Goal: Information Seeking & Learning: Check status

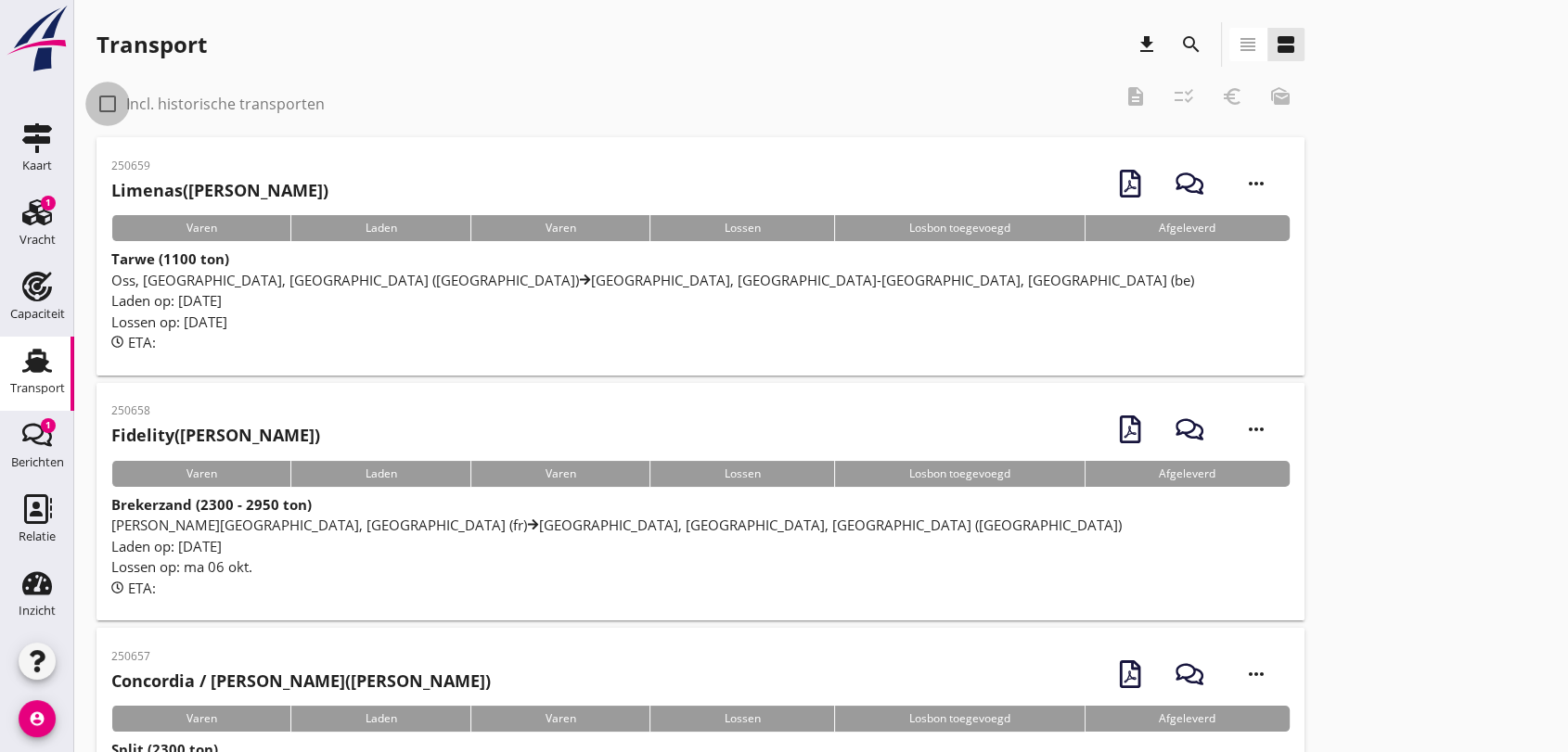
click at [110, 100] on div at bounding box center [108, 104] width 32 height 32
checkbox input "true"
click at [1191, 45] on icon "search" at bounding box center [1191, 45] width 22 height 22
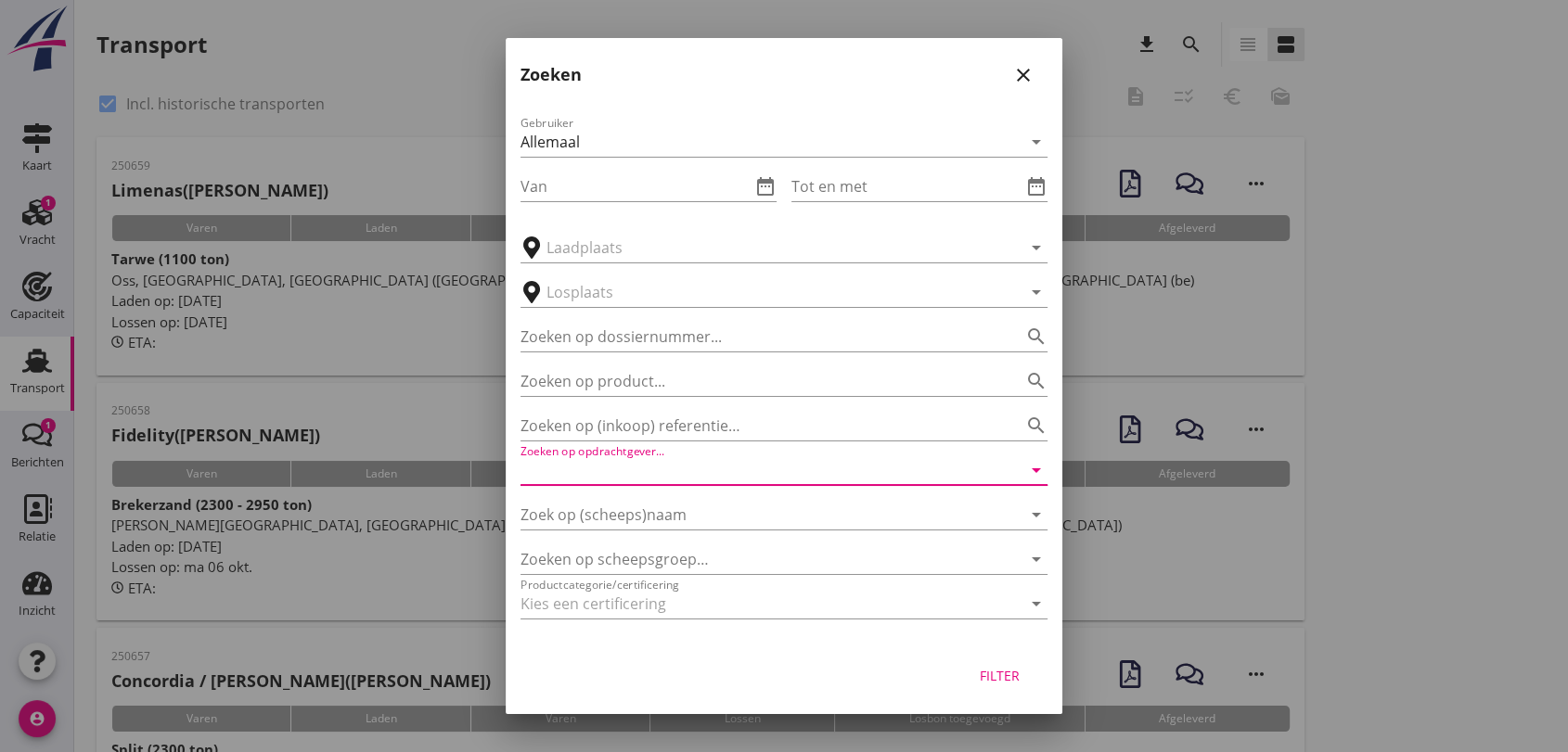
click at [684, 462] on input "Zoeken op opdrachtgever..." at bounding box center [757, 470] width 475 height 30
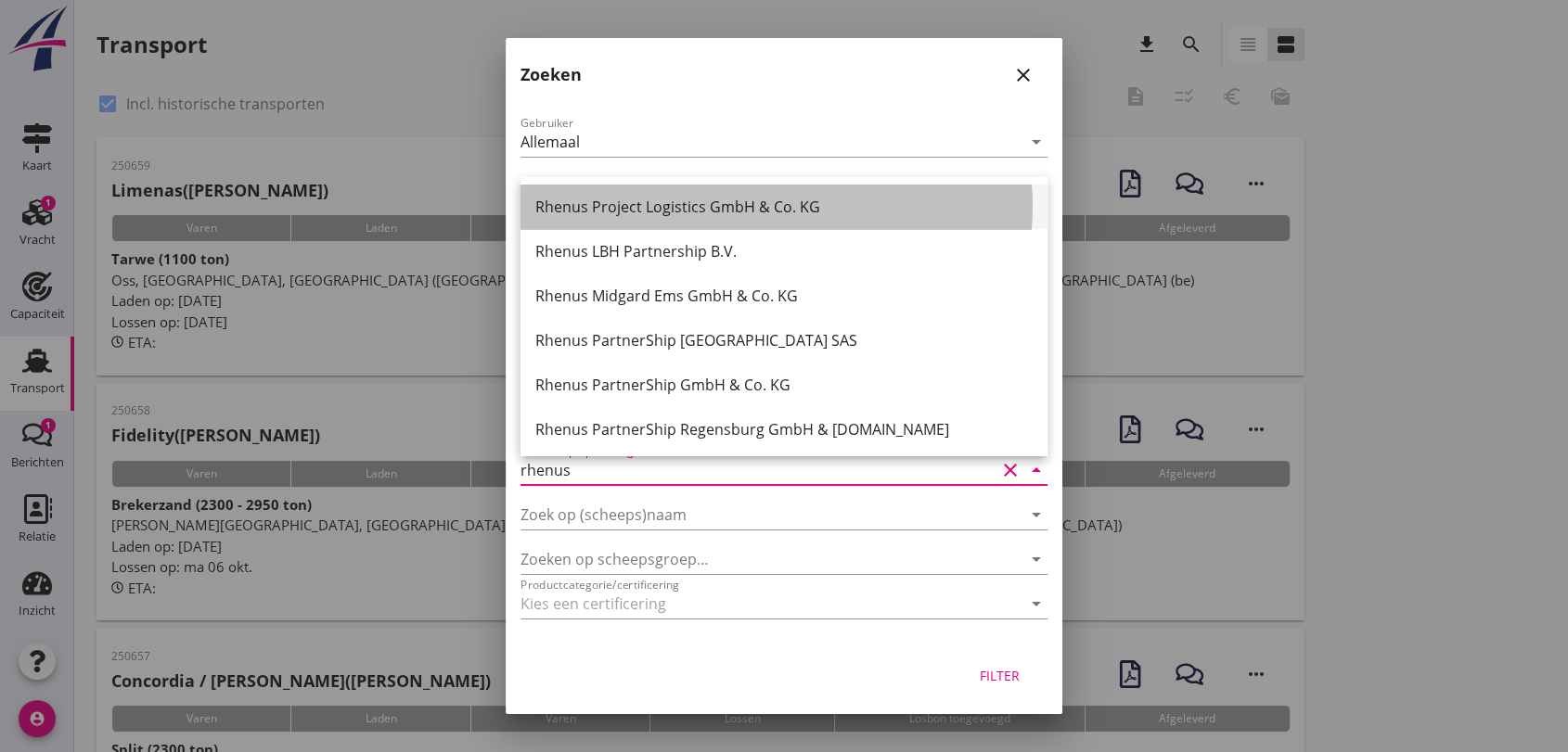
click at [709, 207] on div "Rhenus Project Logistics GmbH & Co. KG" at bounding box center [783, 206] width 497 height 22
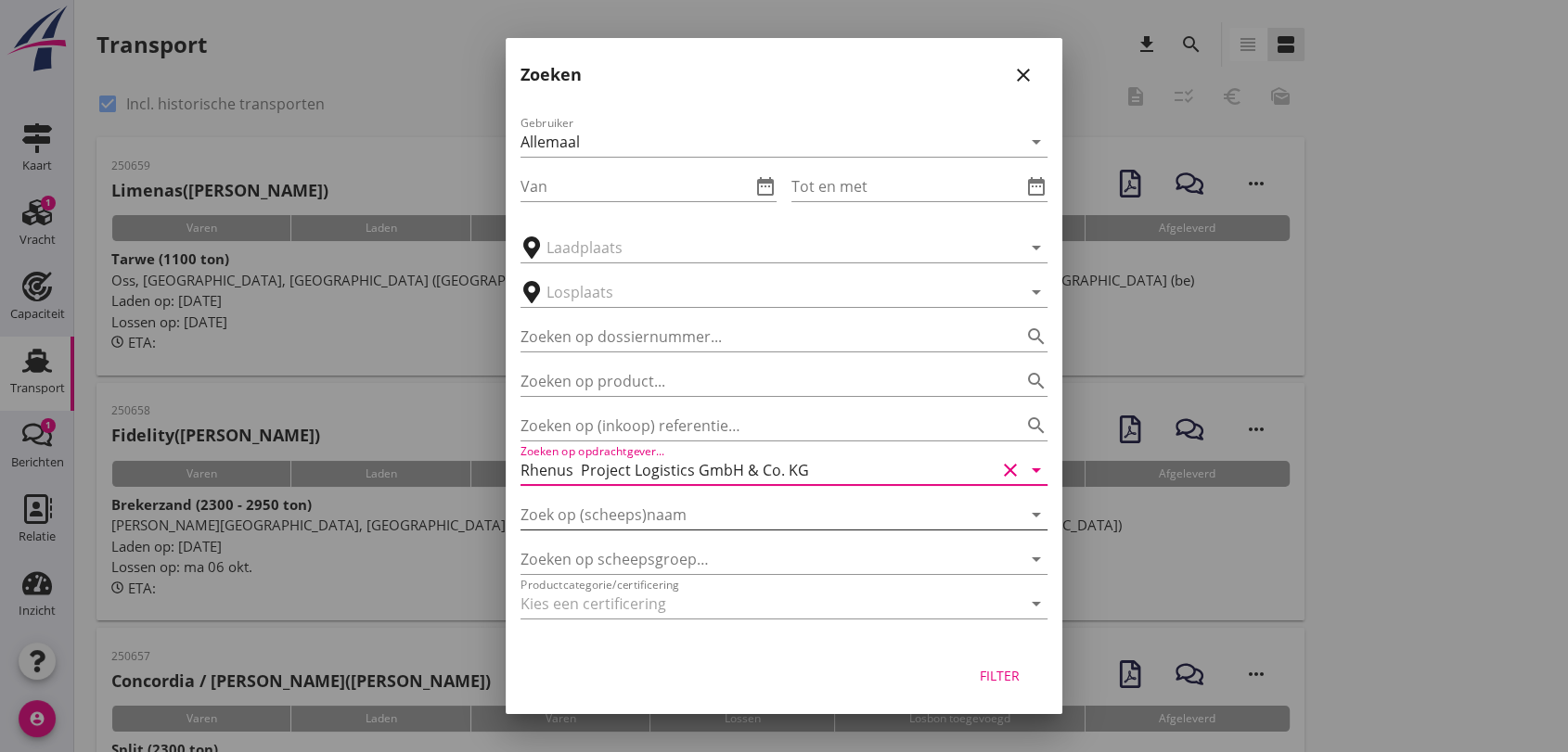
type input "Rhenus Project Logistics GmbH & Co. KG"
click at [668, 503] on input "Zoek op (scheeps)naam" at bounding box center [757, 515] width 475 height 30
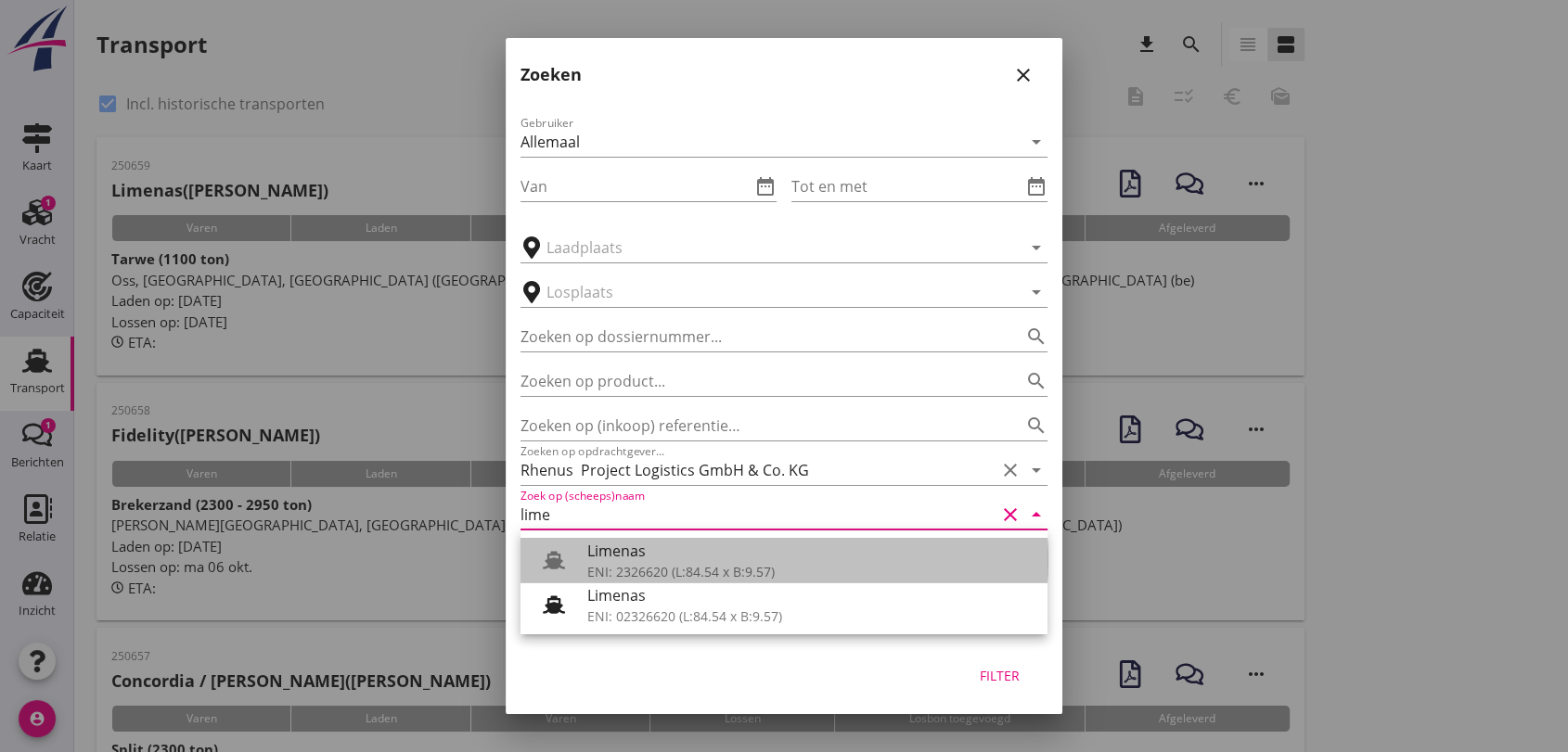
click at [704, 568] on div "ENI: 2326620 (L:84.54 x B:9.57)" at bounding box center [810, 571] width 446 height 20
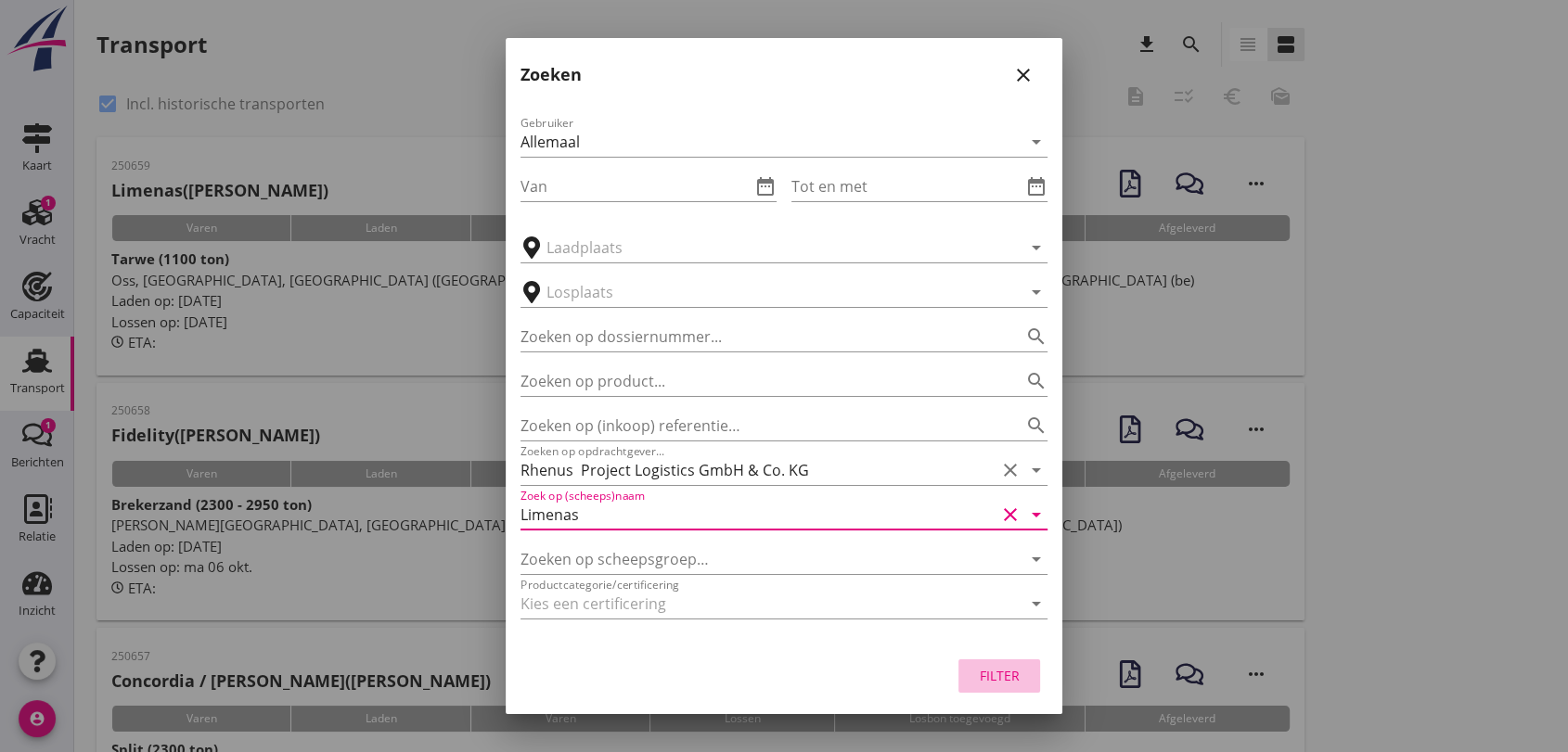
click at [984, 678] on div "Filter" at bounding box center [999, 676] width 52 height 20
type input "Limenas"
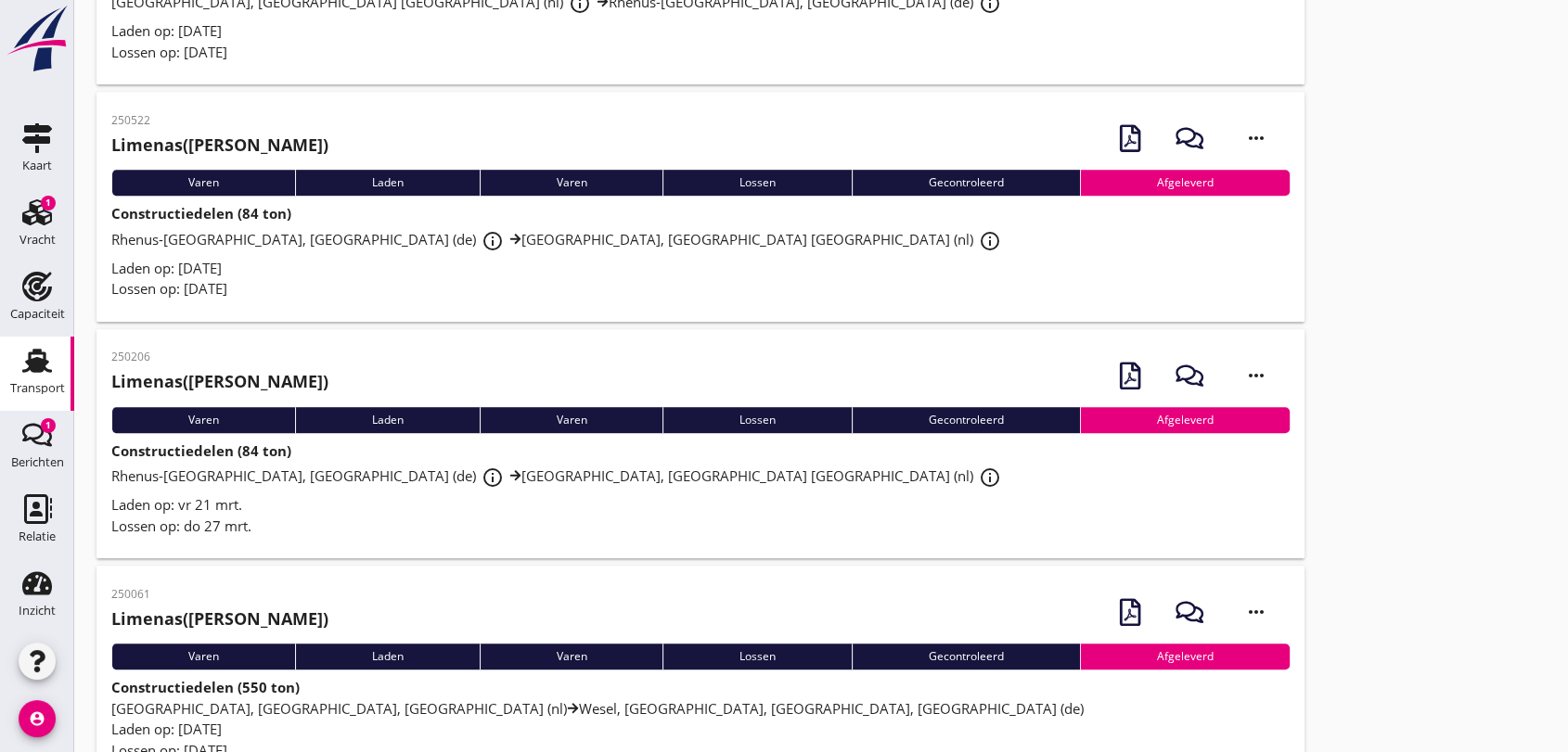
scroll to position [1236, 0]
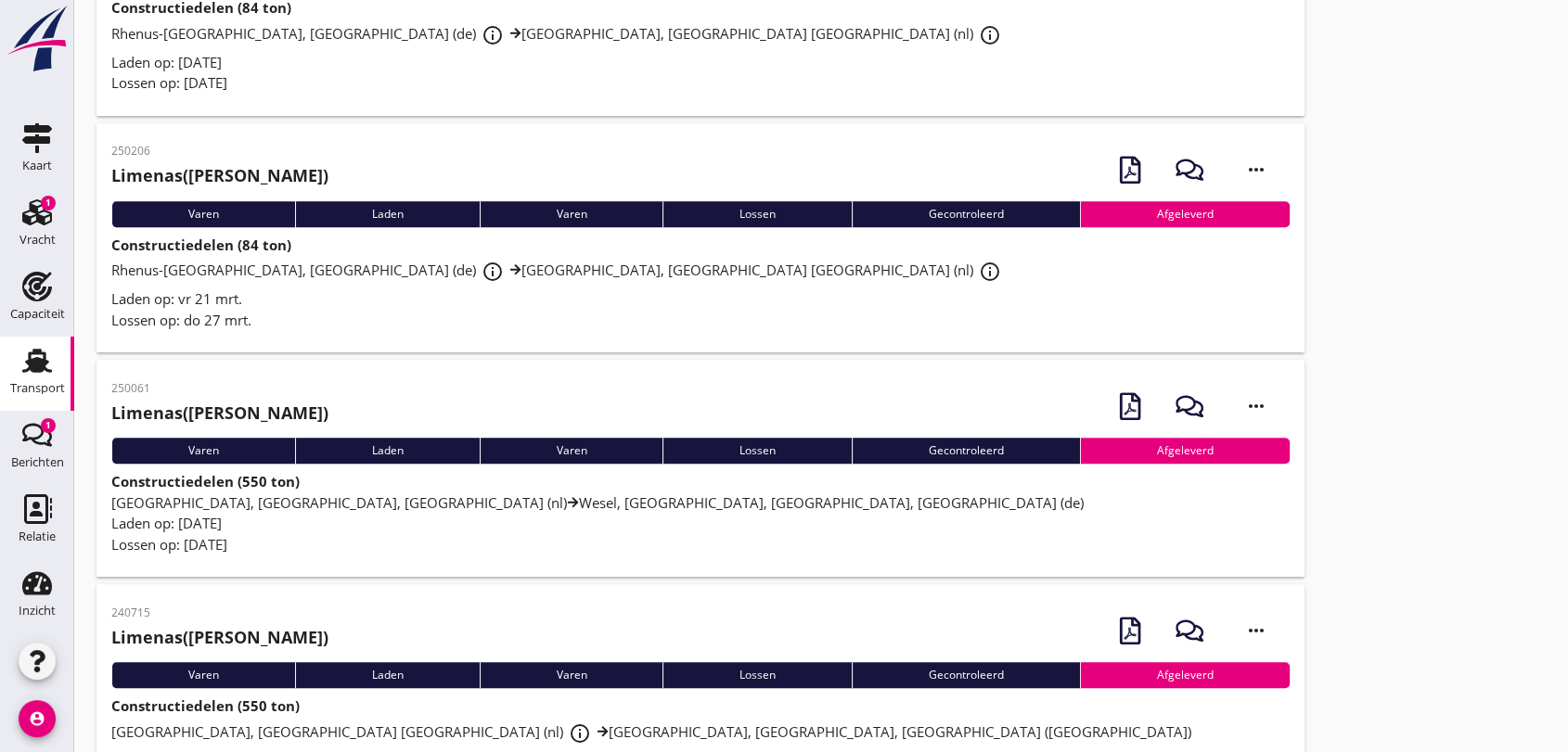
click at [505, 506] on span "[GEOGRAPHIC_DATA], [GEOGRAPHIC_DATA], [GEOGRAPHIC_DATA] (nl) [GEOGRAPHIC_DATA],…" at bounding box center [597, 502] width 973 height 19
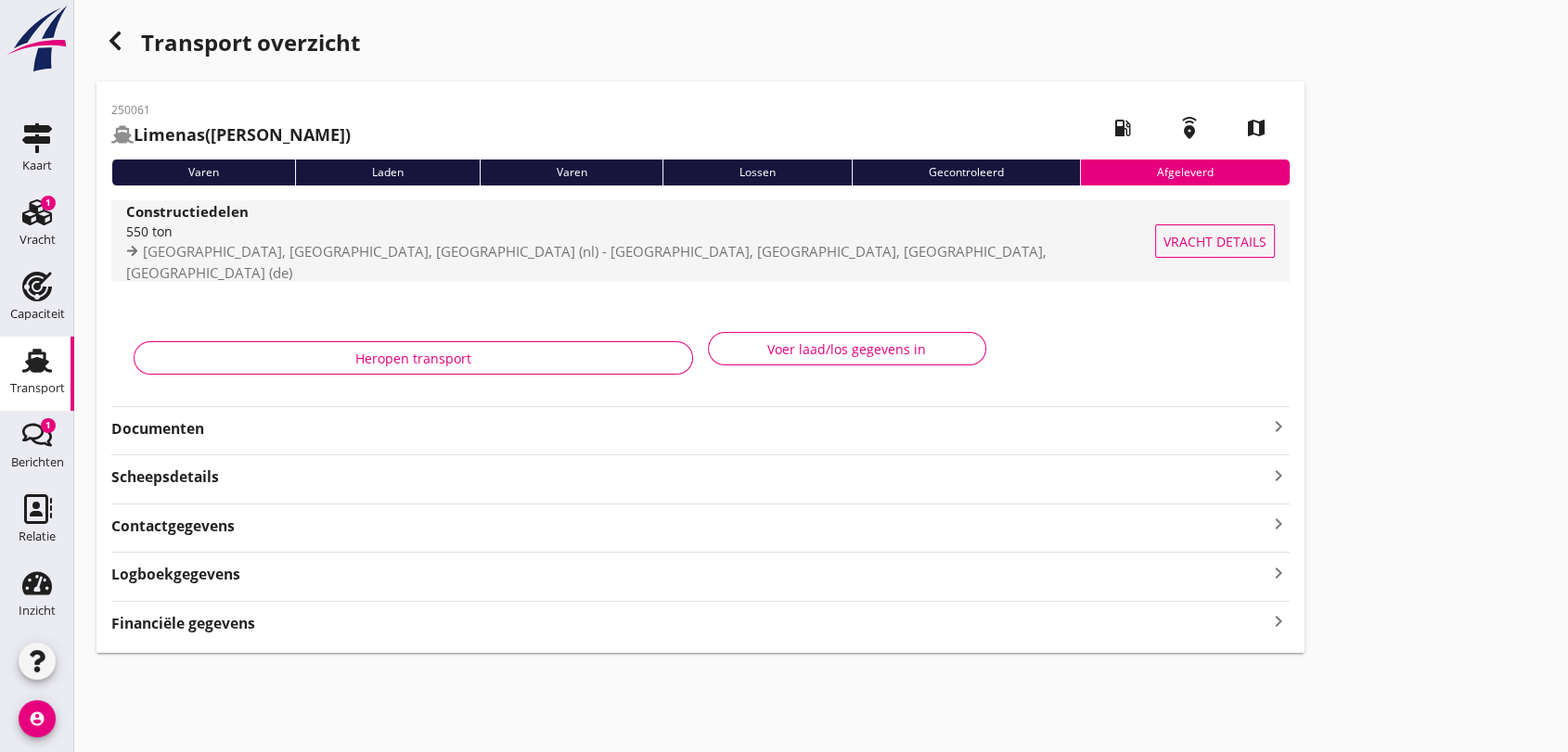
click at [331, 263] on span "[GEOGRAPHIC_DATA], [GEOGRAPHIC_DATA], [GEOGRAPHIC_DATA] (nl) - [GEOGRAPHIC_DATA…" at bounding box center [586, 262] width 920 height 40
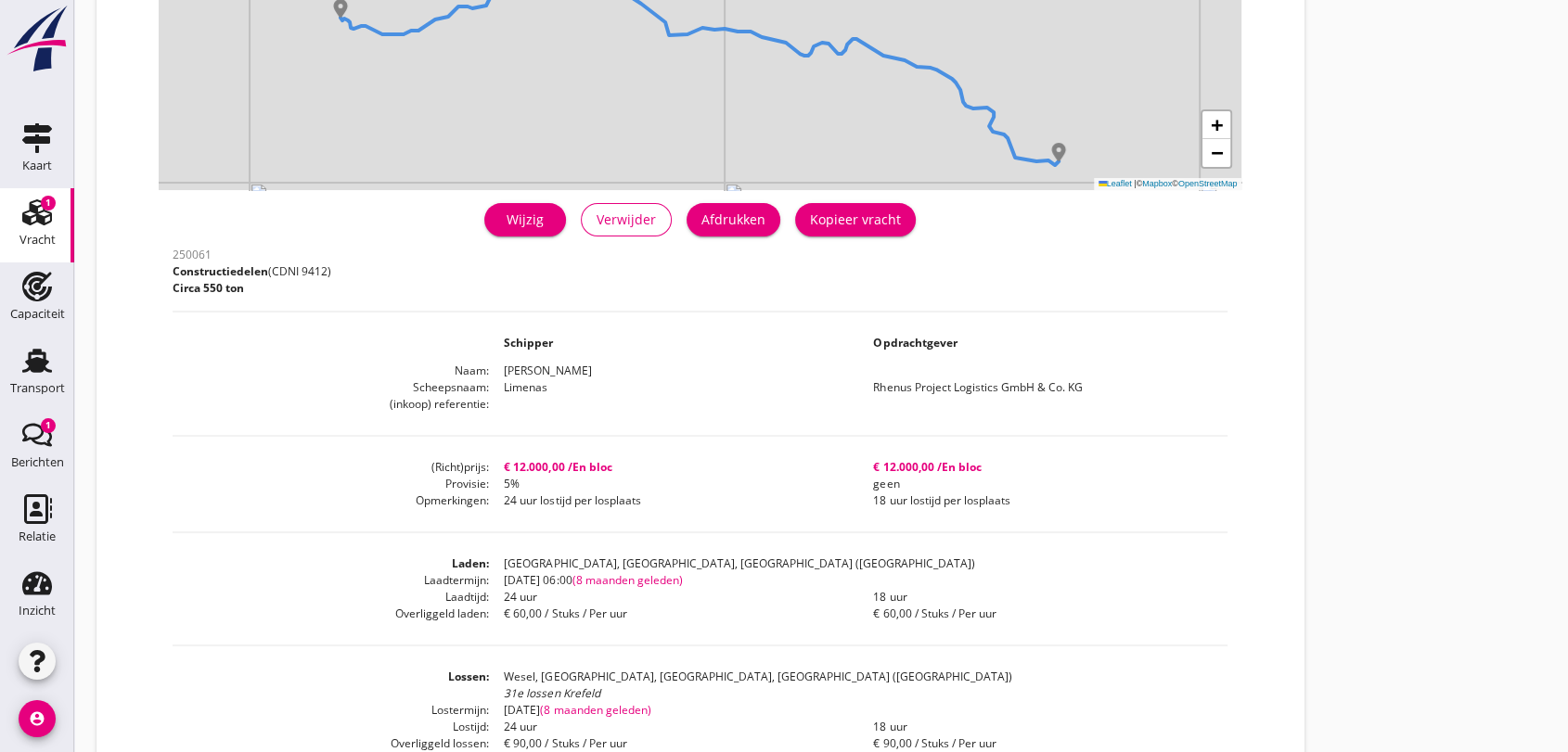
scroll to position [309, 0]
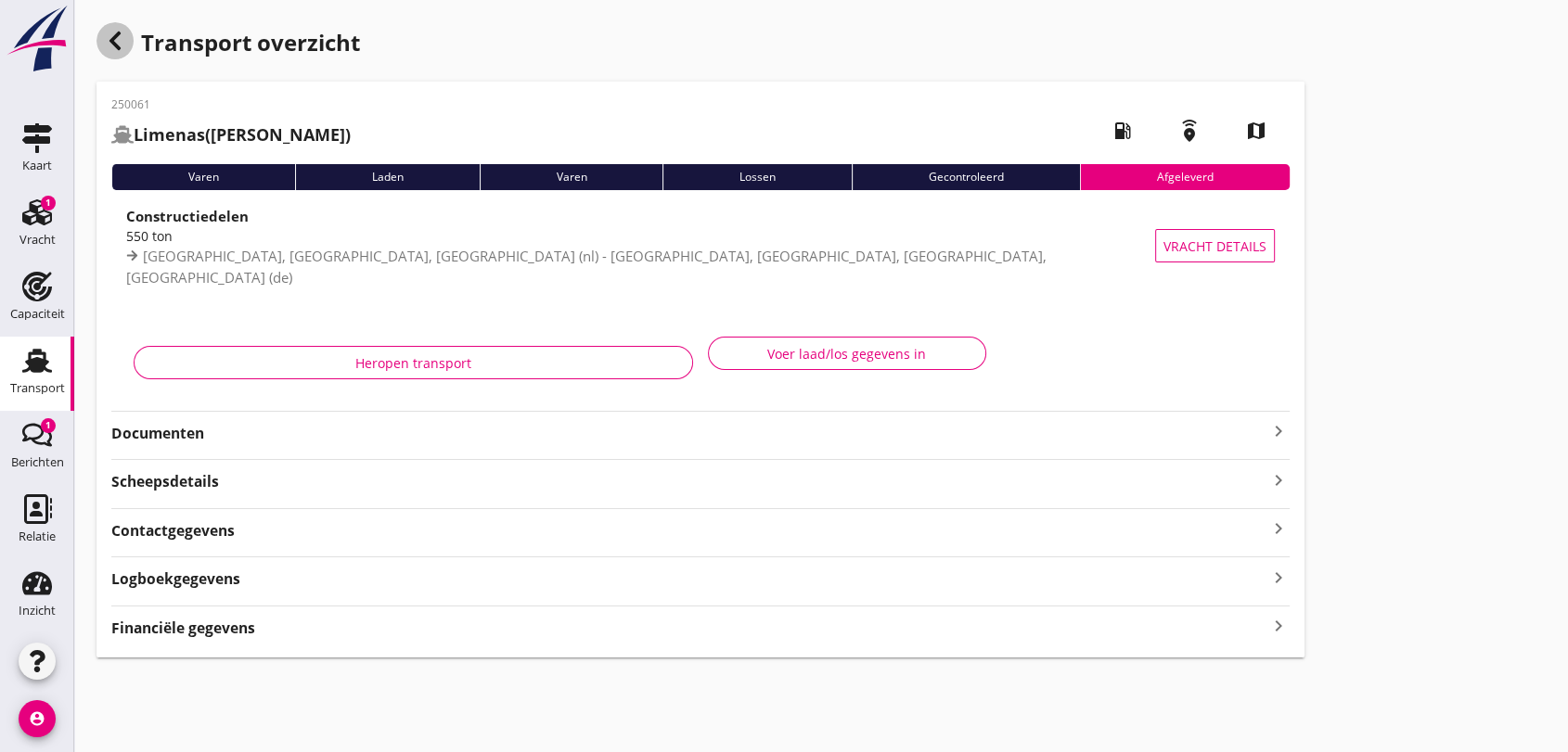
click at [114, 41] on icon "button" at bounding box center [115, 41] width 22 height 22
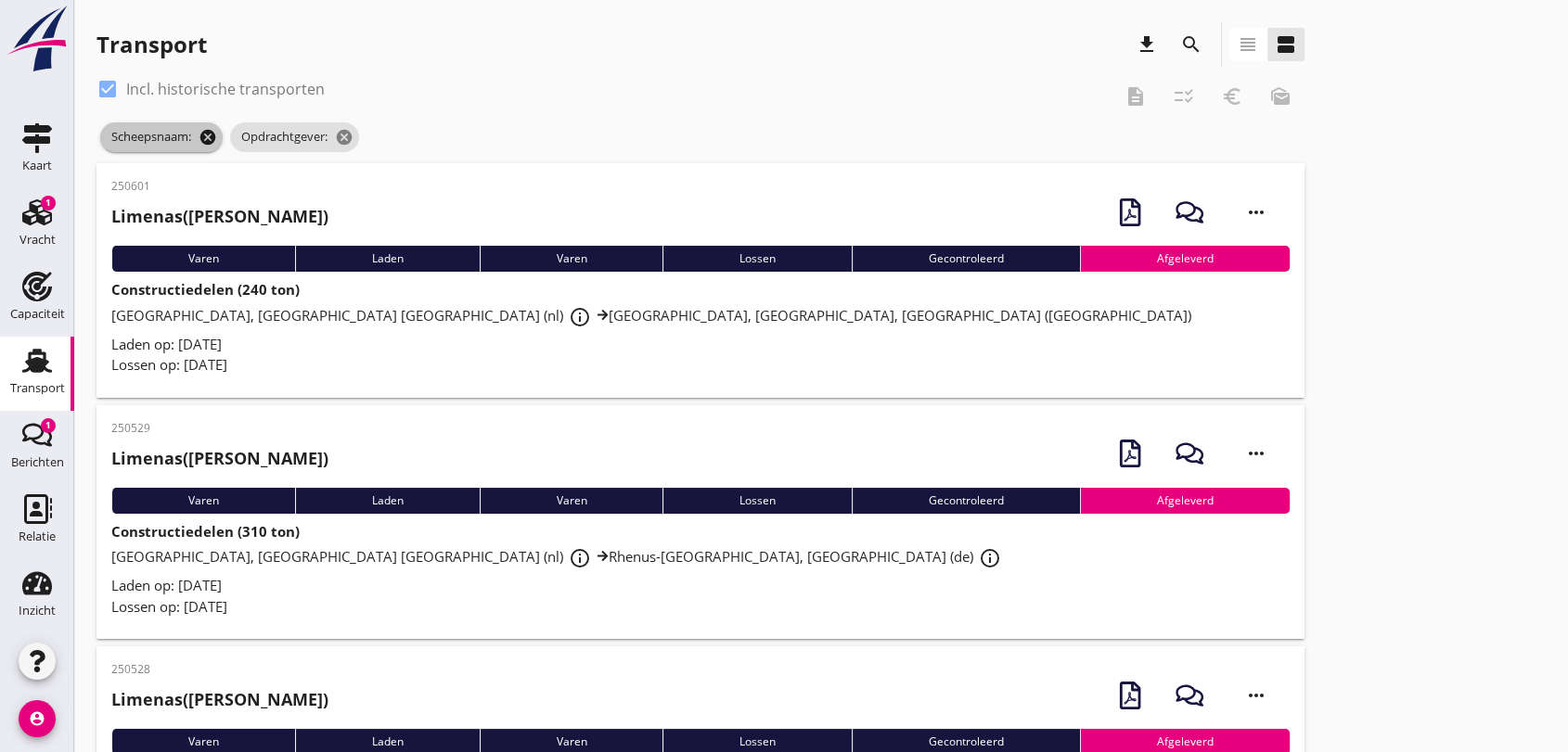
click at [207, 131] on icon "cancel" at bounding box center [207, 137] width 19 height 19
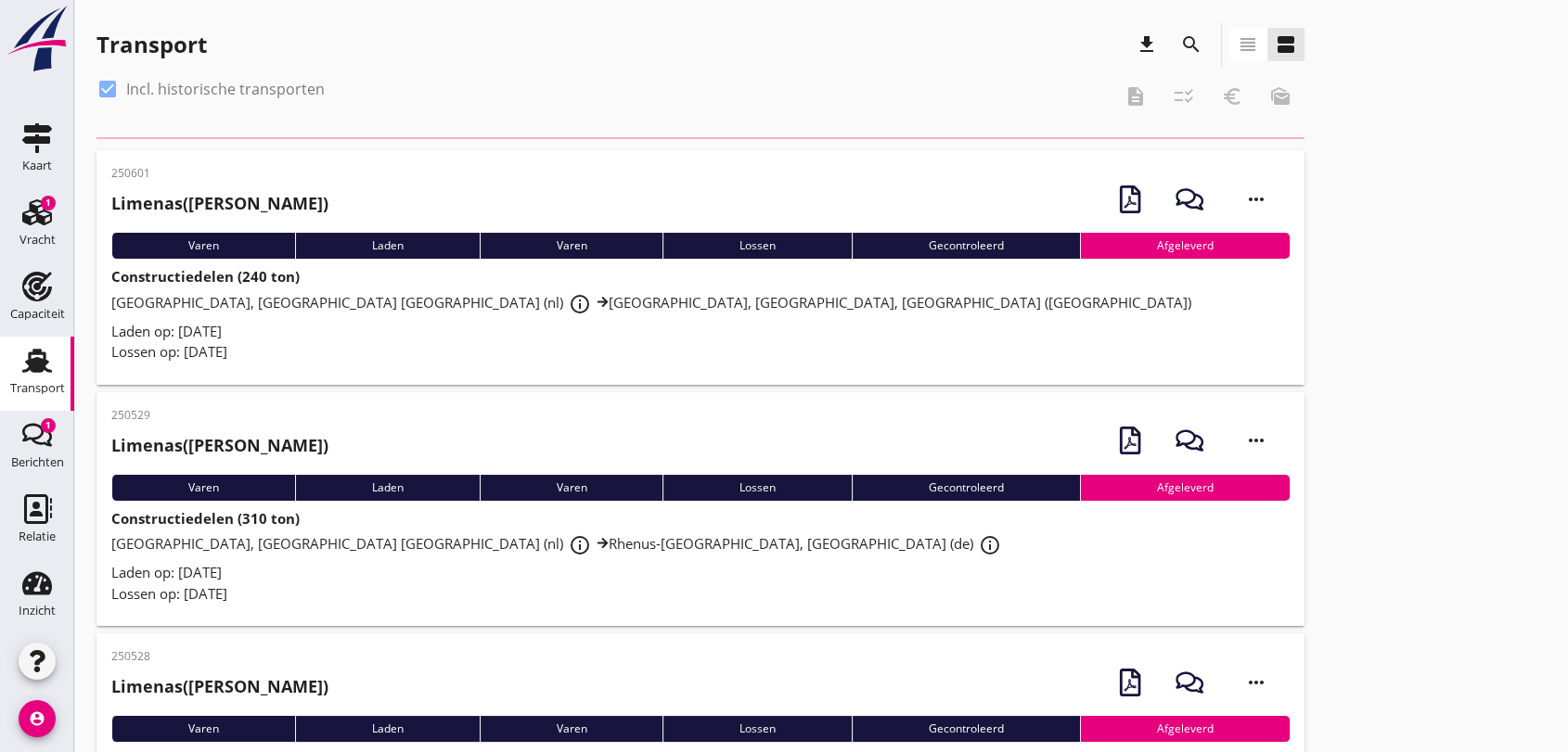
click at [106, 89] on div at bounding box center [108, 89] width 32 height 32
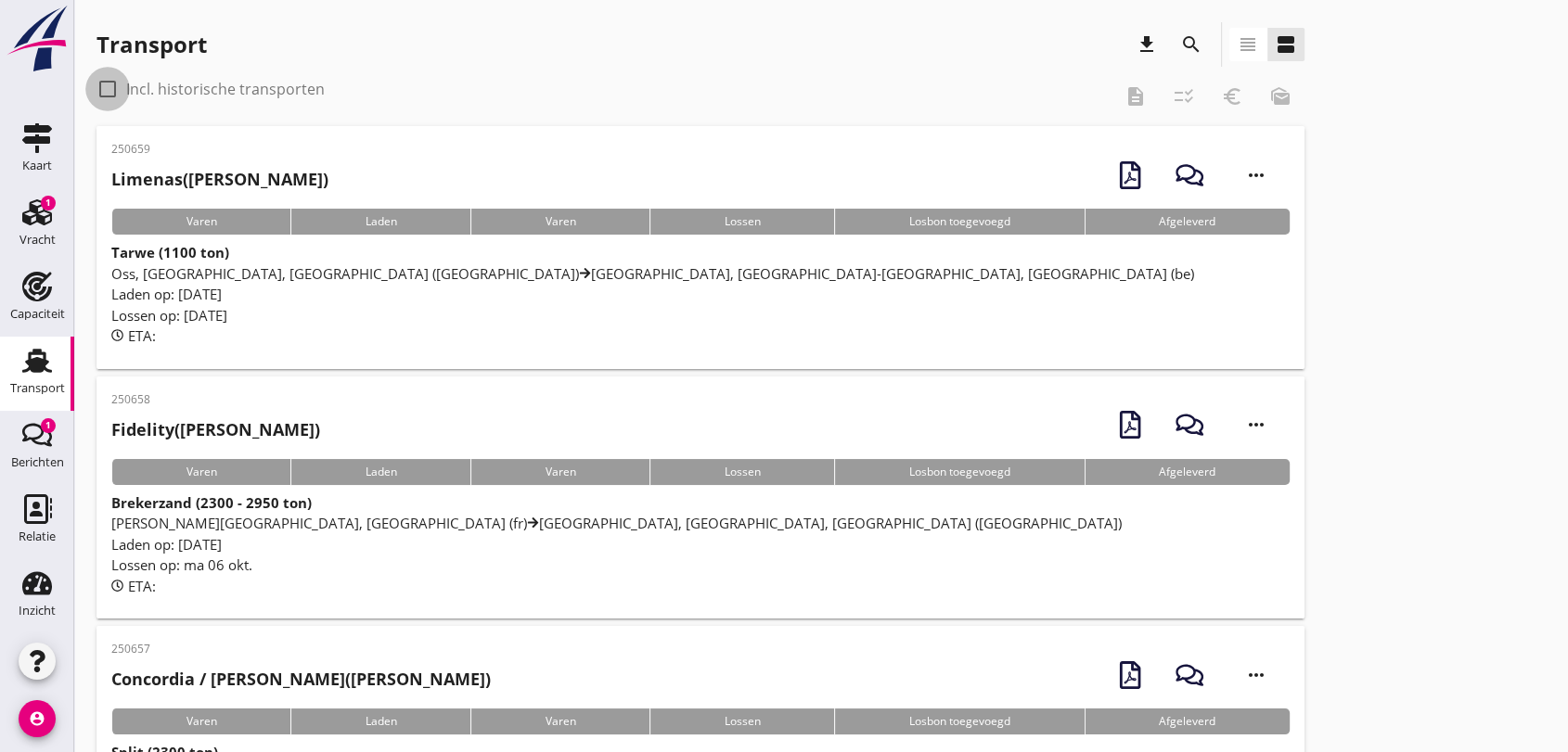
checkbox input "false"
